Goal: Transaction & Acquisition: Purchase product/service

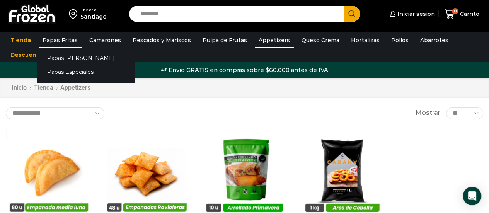
click at [58, 39] on link "Papas Fritas" at bounding box center [60, 40] width 43 height 15
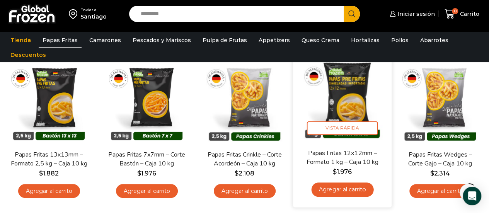
scroll to position [77, 0]
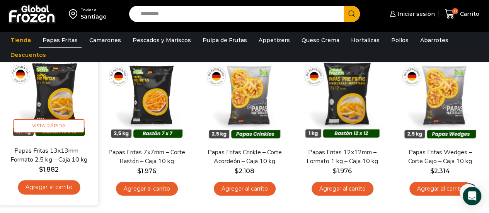
click at [53, 187] on link "Agregar al carrito" at bounding box center [49, 187] width 62 height 14
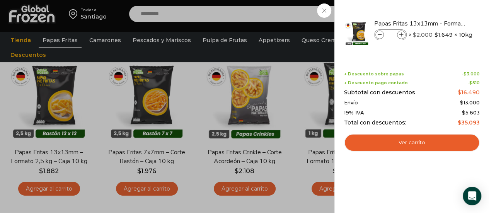
click at [443, 23] on div "1 Carrito 1 1 Shopping Cart *" at bounding box center [462, 14] width 39 height 18
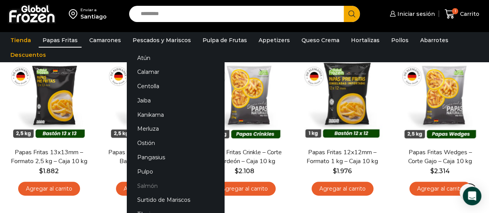
click at [147, 186] on link "Salmón" at bounding box center [175, 186] width 97 height 14
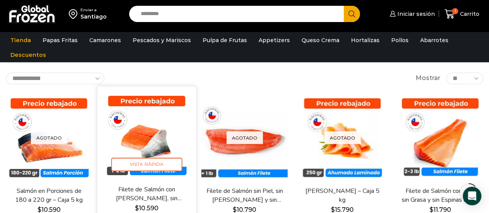
scroll to position [77, 0]
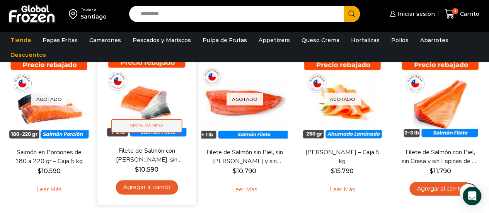
click at [146, 123] on span "Vista Rápida" at bounding box center [146, 126] width 71 height 14
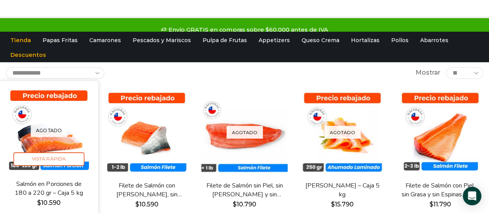
scroll to position [0, 0]
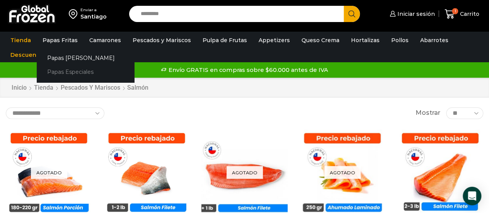
click at [69, 74] on link "Papas Especiales" at bounding box center [85, 72] width 97 height 14
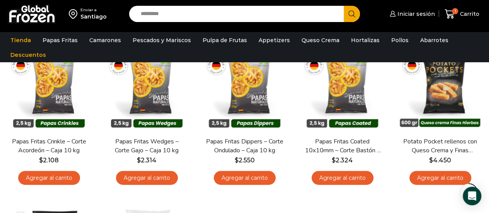
scroll to position [77, 0]
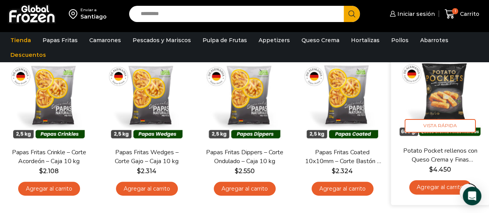
click at [430, 188] on link "Agregar al carrito" at bounding box center [440, 187] width 62 height 14
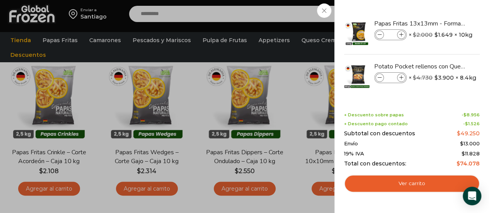
click at [443, 8] on div "2 Carrito 2 2 Shopping Cart *" at bounding box center [462, 14] width 39 height 18
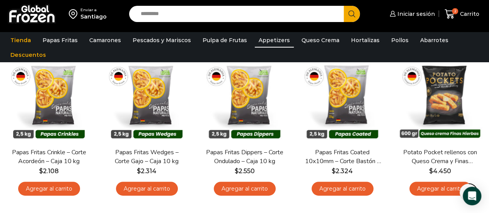
click at [271, 39] on link "Appetizers" at bounding box center [274, 40] width 39 height 15
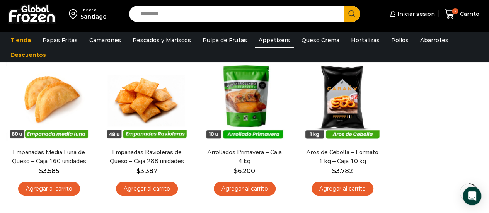
scroll to position [116, 0]
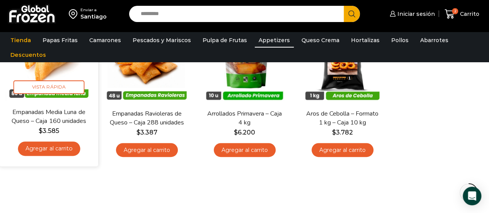
click at [51, 147] on link "Agregar al carrito" at bounding box center [49, 148] width 62 height 14
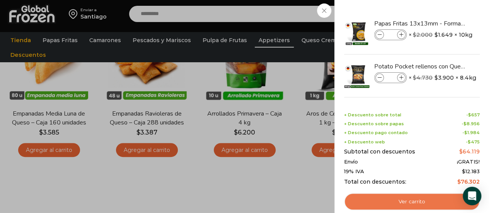
click at [409, 200] on link "Ver carrito" at bounding box center [412, 202] width 136 height 18
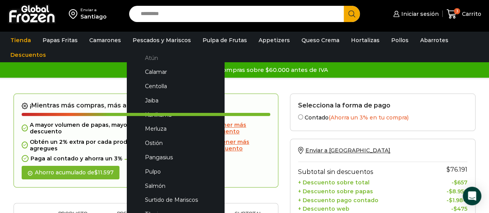
click at [151, 58] on link "Atún" at bounding box center [175, 58] width 82 height 14
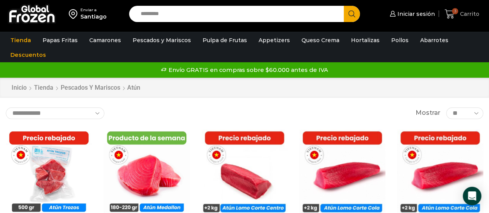
click at [469, 14] on span "Carrito" at bounding box center [468, 14] width 21 height 8
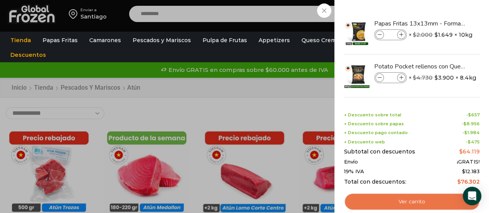
click at [415, 204] on link "Ver carrito" at bounding box center [412, 202] width 136 height 18
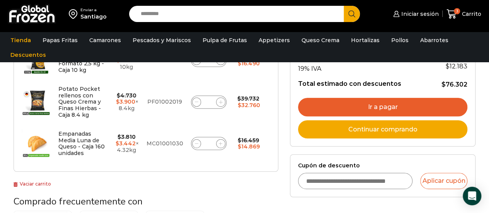
scroll to position [193, 0]
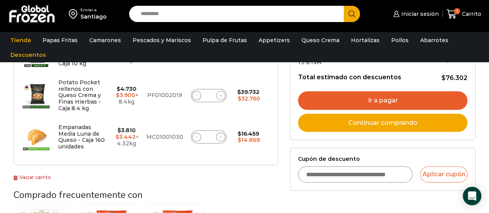
click at [380, 99] on link "Ir a pagar" at bounding box center [382, 100] width 169 height 19
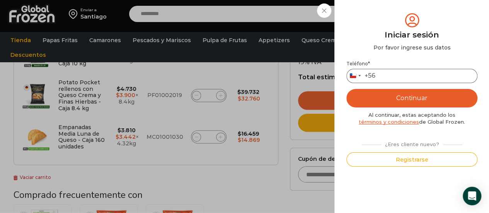
click at [392, 75] on input "Teléfono *" at bounding box center [411, 76] width 131 height 14
type input "*********"
click at [408, 98] on button "Continuar" at bounding box center [411, 98] width 131 height 19
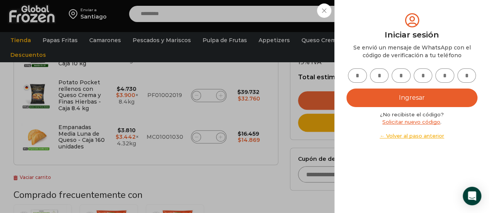
click at [355, 73] on input "text" at bounding box center [357, 75] width 19 height 14
type input "*"
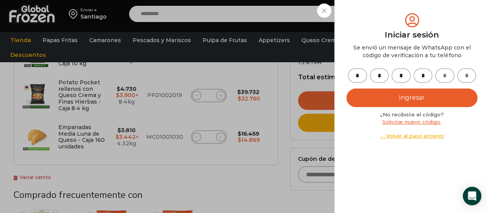
type input "*"
click at [414, 99] on button "Ingresar" at bounding box center [411, 98] width 131 height 19
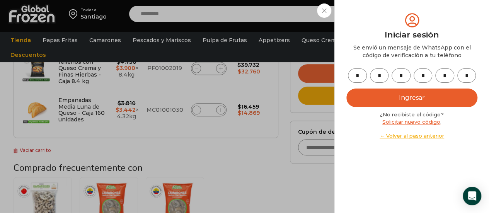
scroll to position [232, 0]
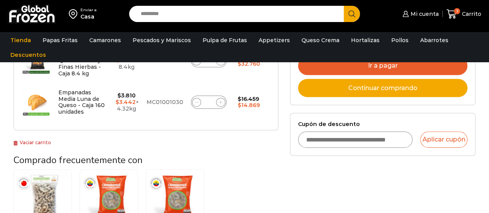
click at [325, 138] on input "Cupón de descuento" at bounding box center [355, 139] width 115 height 16
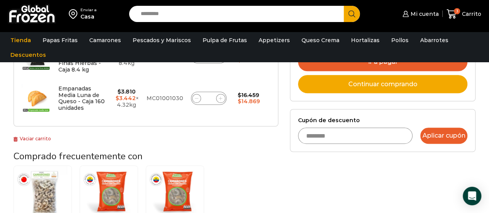
type input "********"
click at [444, 134] on button "Aplicar cupón" at bounding box center [443, 136] width 47 height 16
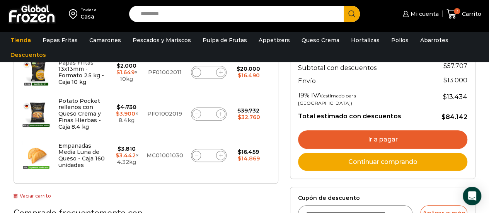
scroll to position [193, 0]
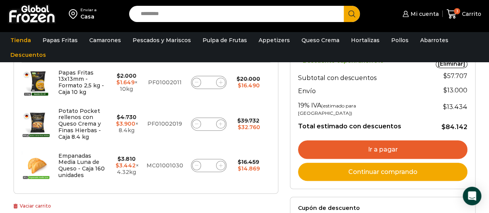
click at [386, 140] on link "Ir a pagar" at bounding box center [382, 149] width 169 height 19
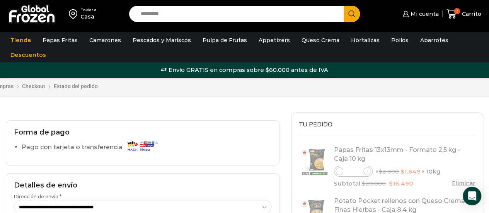
click at [68, 147] on label "Pago con tarjeta o transferencia" at bounding box center [92, 148] width 140 height 14
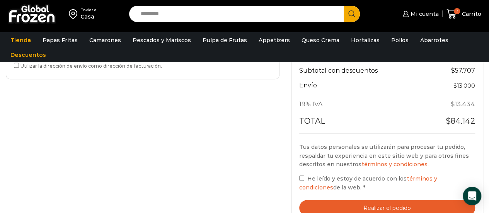
scroll to position [348, 0]
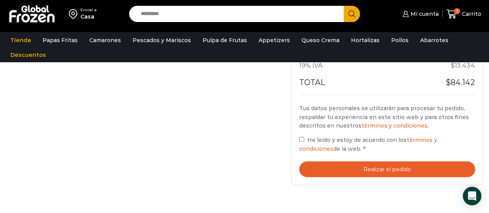
click at [390, 168] on button "Realizar el pedido" at bounding box center [387, 169] width 176 height 16
